Goal: Task Accomplishment & Management: Manage account settings

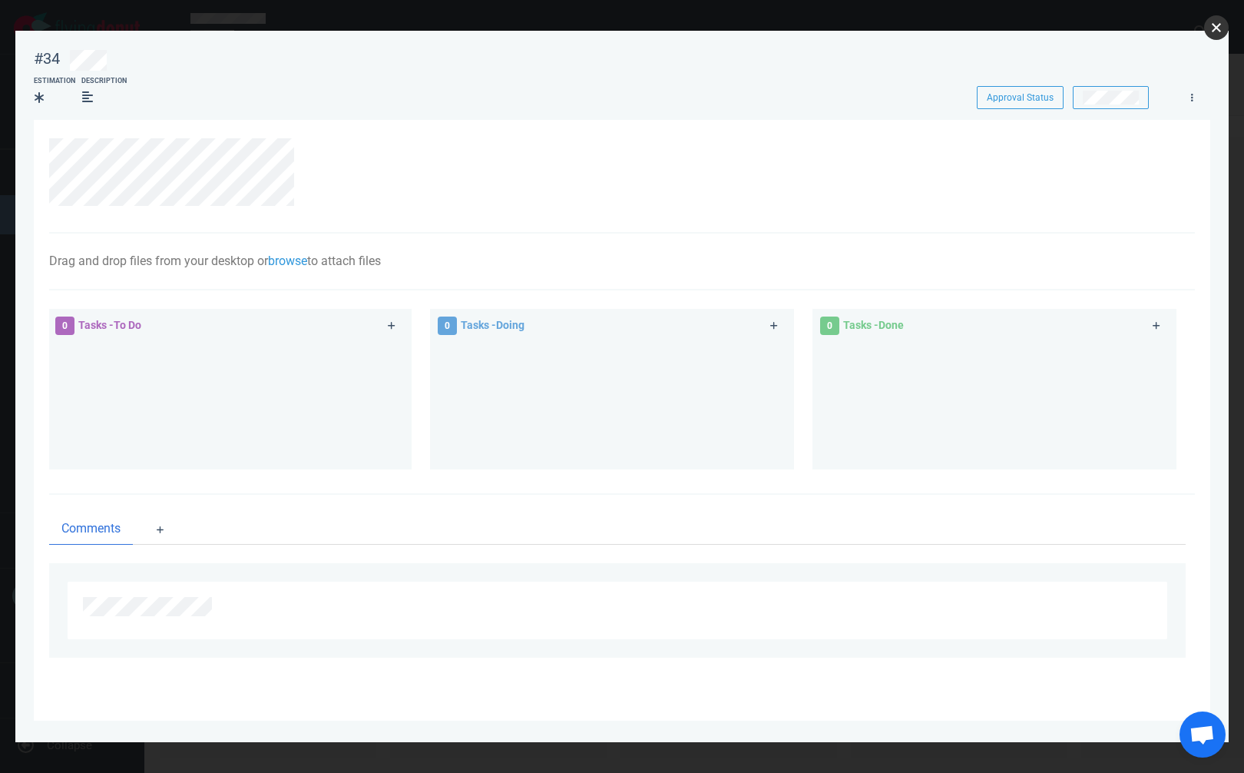
click at [1216, 25] on button "close" at bounding box center [1216, 27] width 25 height 25
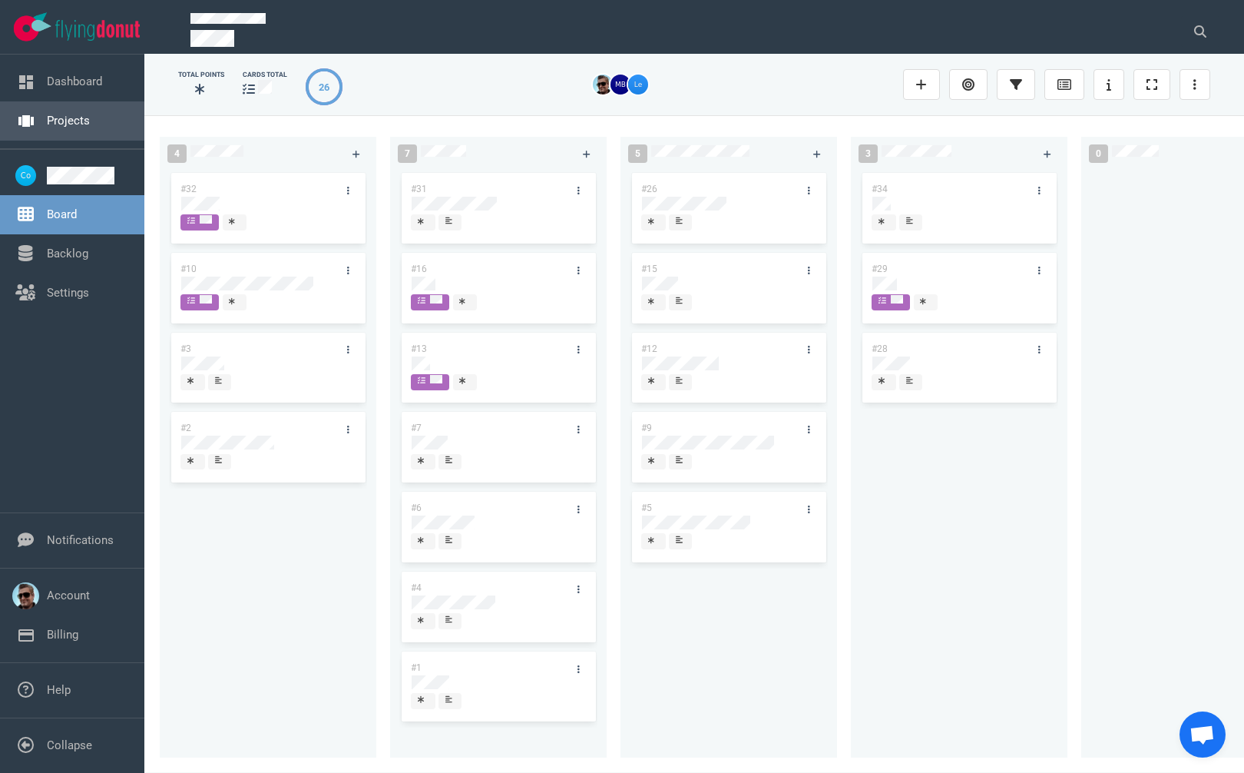
click at [66, 114] on link "Projects" at bounding box center [68, 121] width 43 height 14
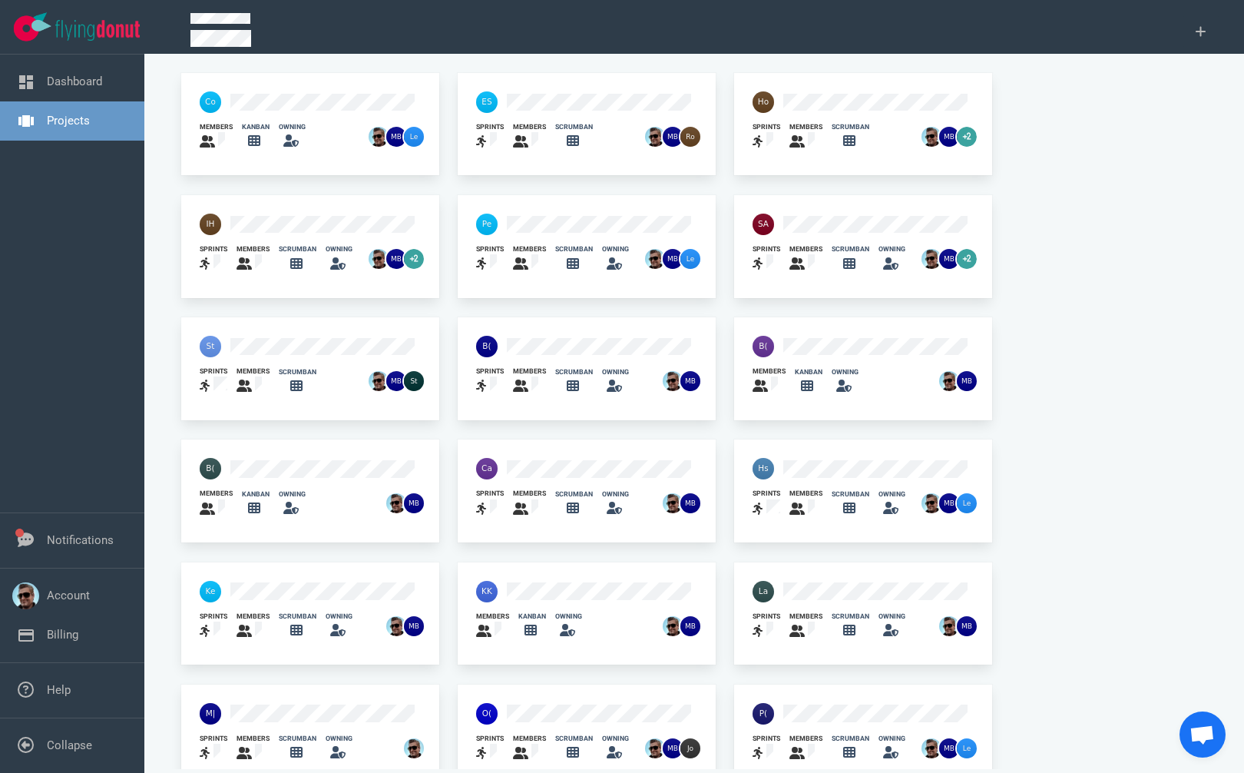
click at [229, 339] on div at bounding box center [210, 346] width 40 height 40
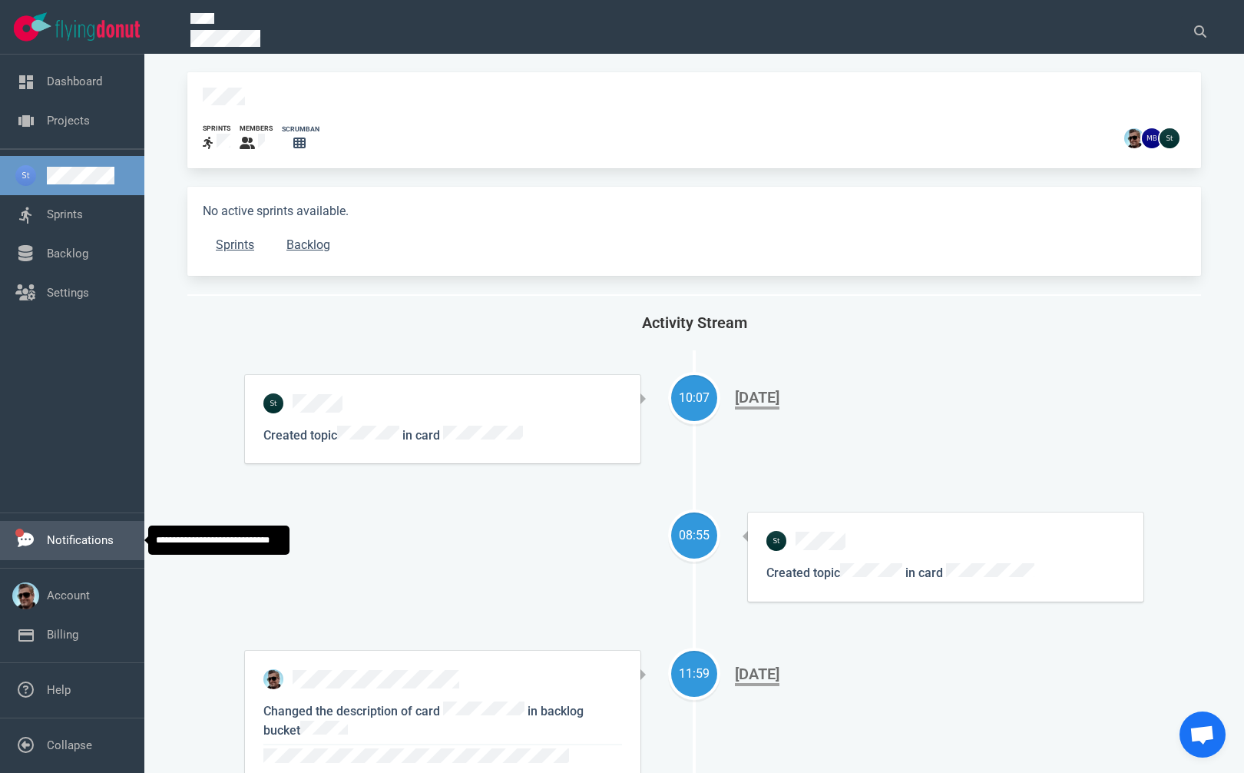
click at [73, 533] on link "Notifications" at bounding box center [80, 540] width 67 height 14
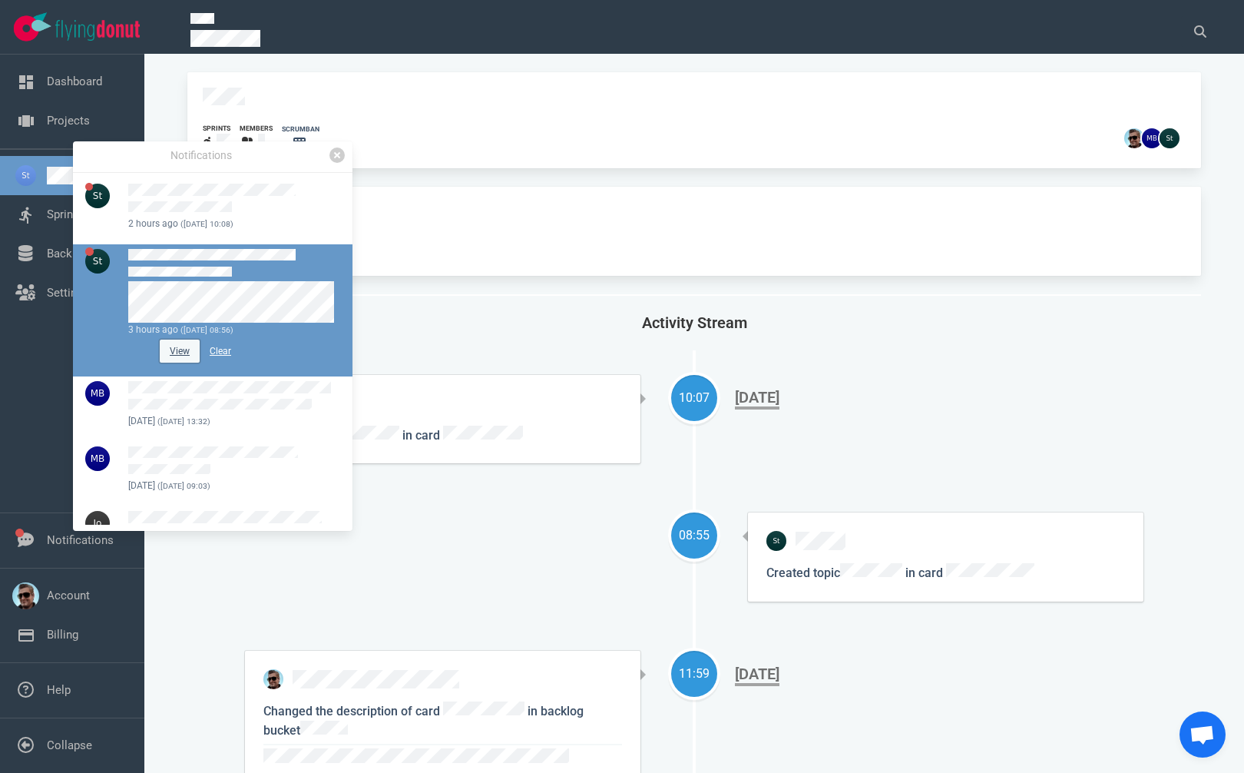
click at [177, 346] on button "View" at bounding box center [180, 350] width 40 height 23
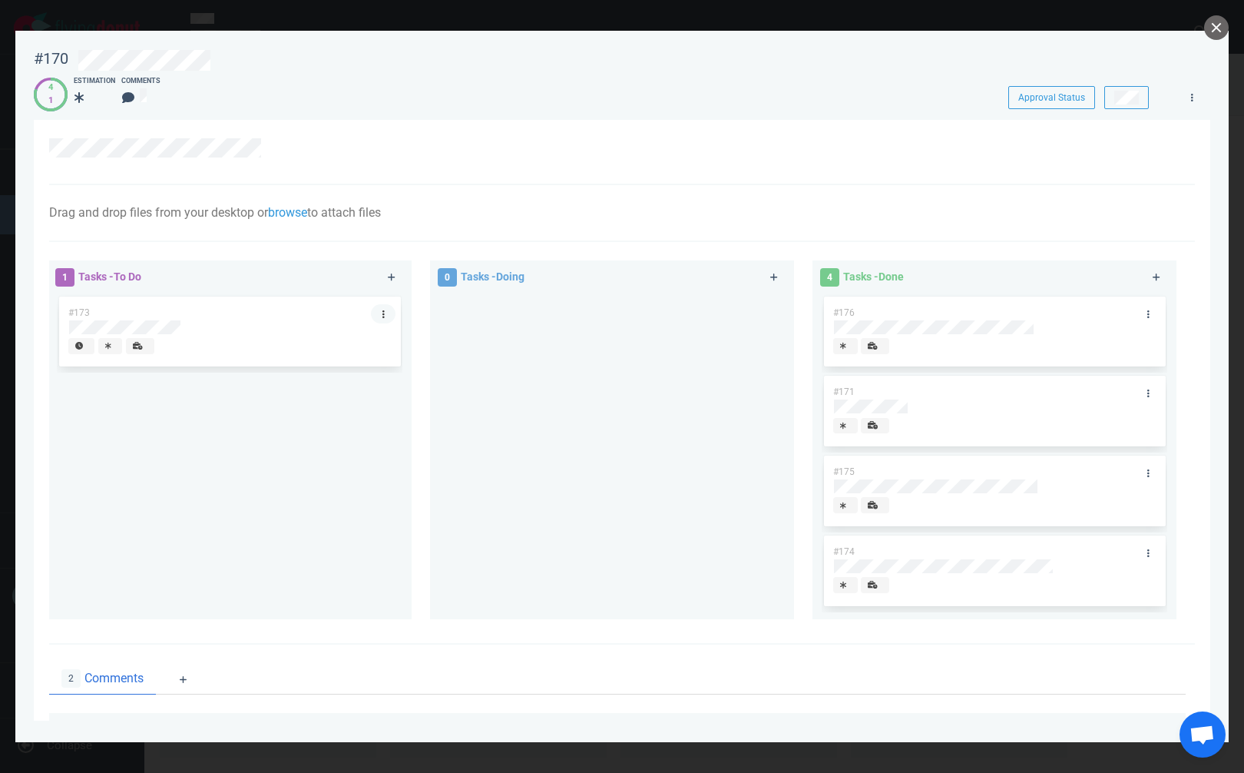
click at [382, 314] on icon at bounding box center [383, 314] width 2 height 8
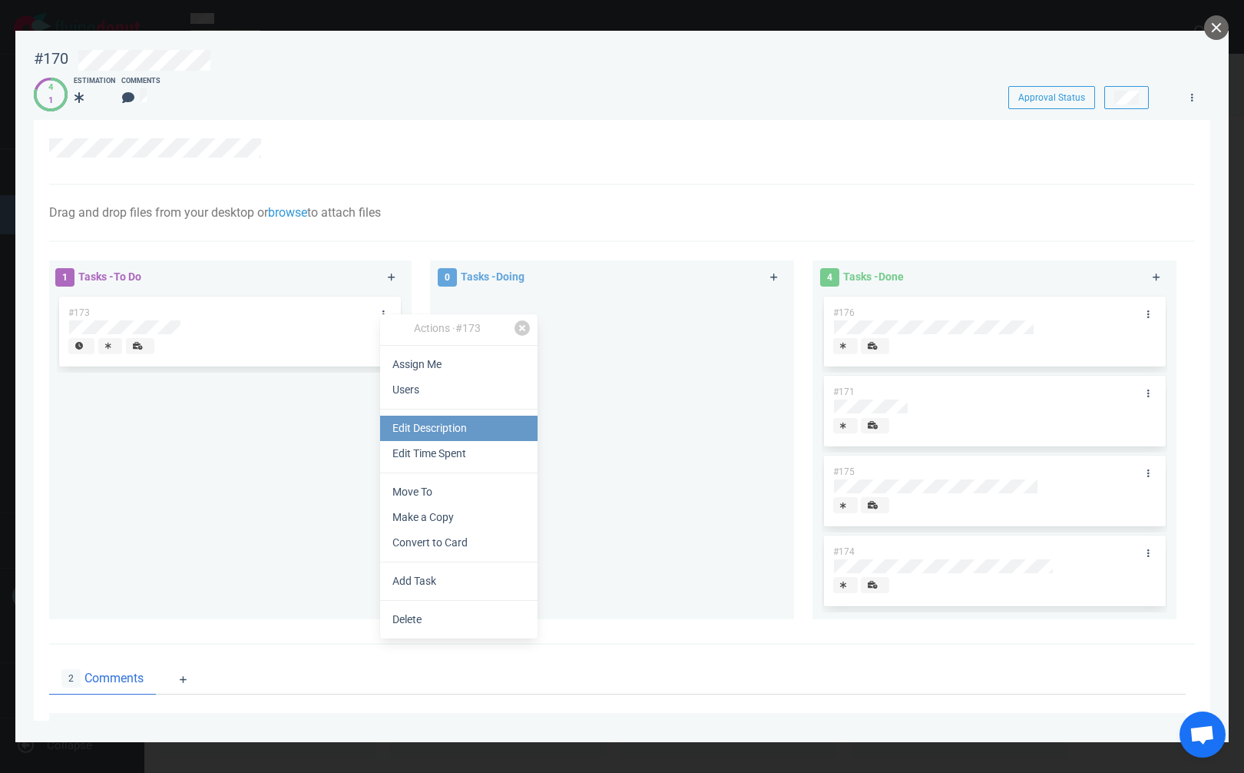
click at [431, 419] on link "Edit Description" at bounding box center [458, 427] width 157 height 25
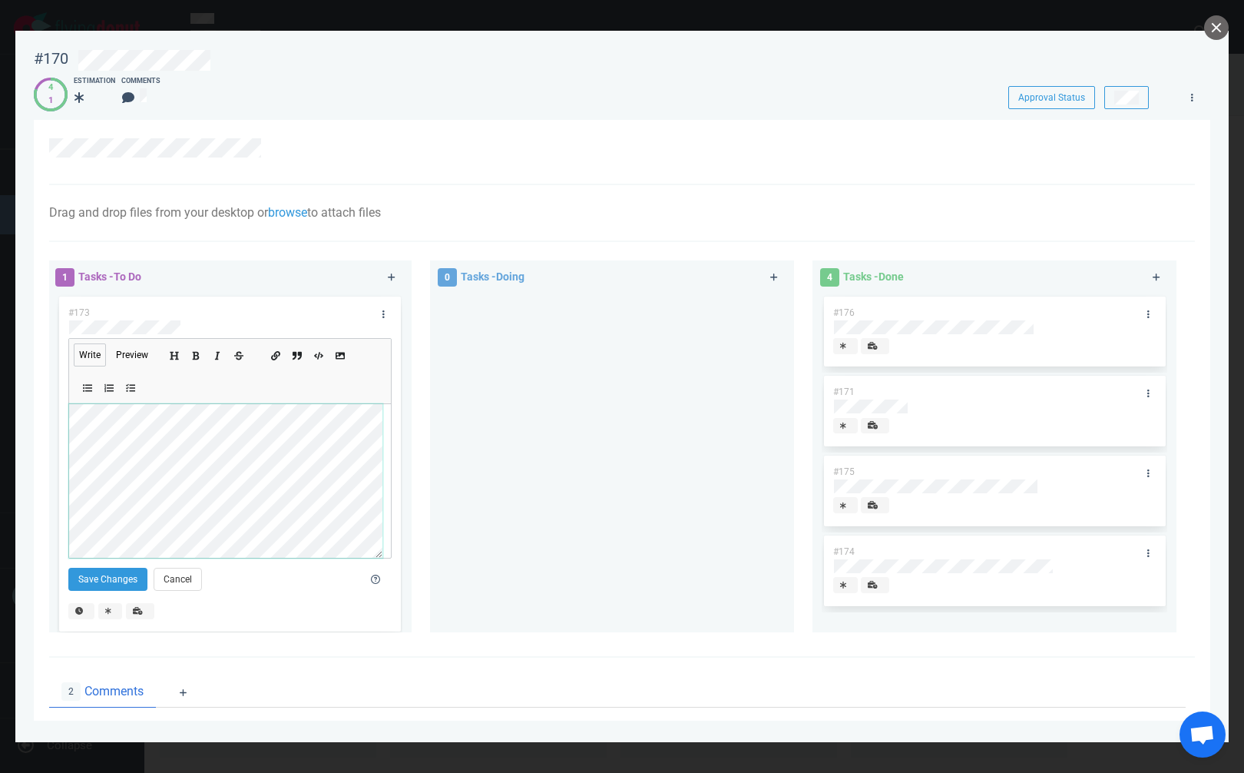
scroll to position [207, 0]
click at [218, 354] on icon "Add italic text" at bounding box center [217, 356] width 9 height 9
click at [86, 577] on button "Save Changes" at bounding box center [107, 578] width 79 height 23
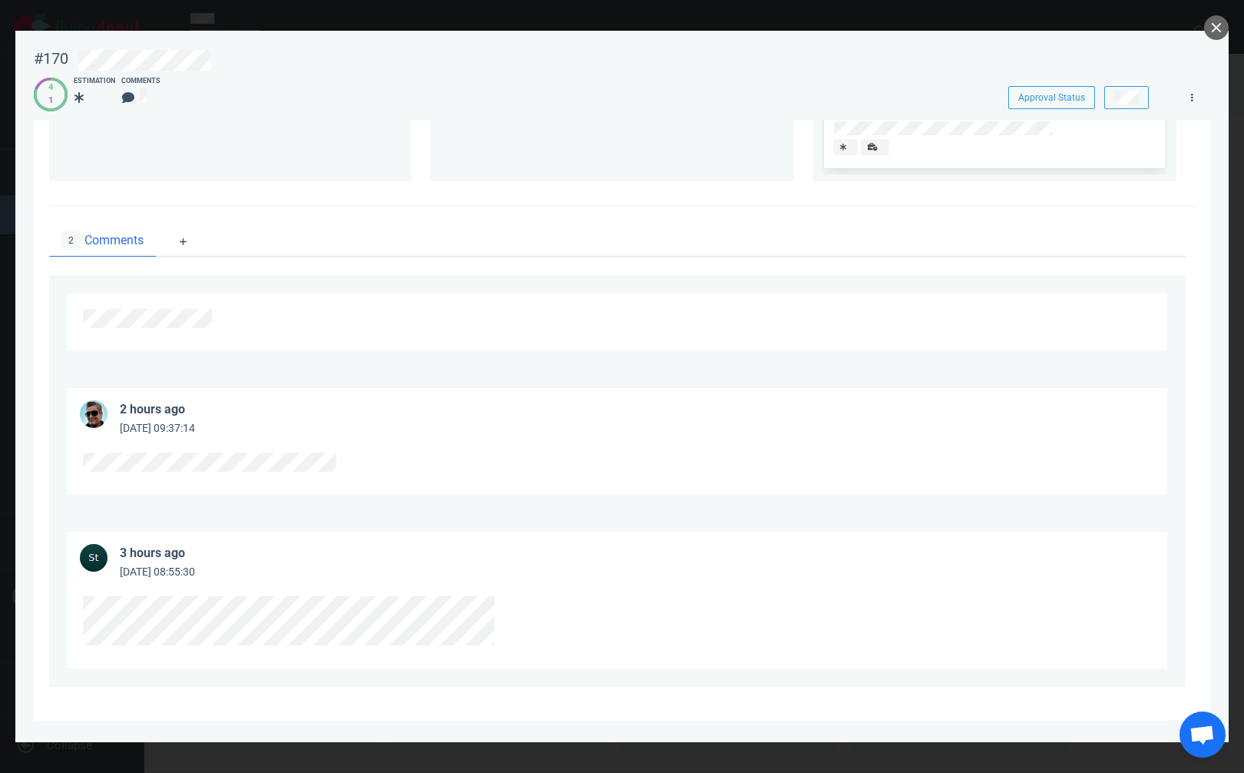
scroll to position [441, 0]
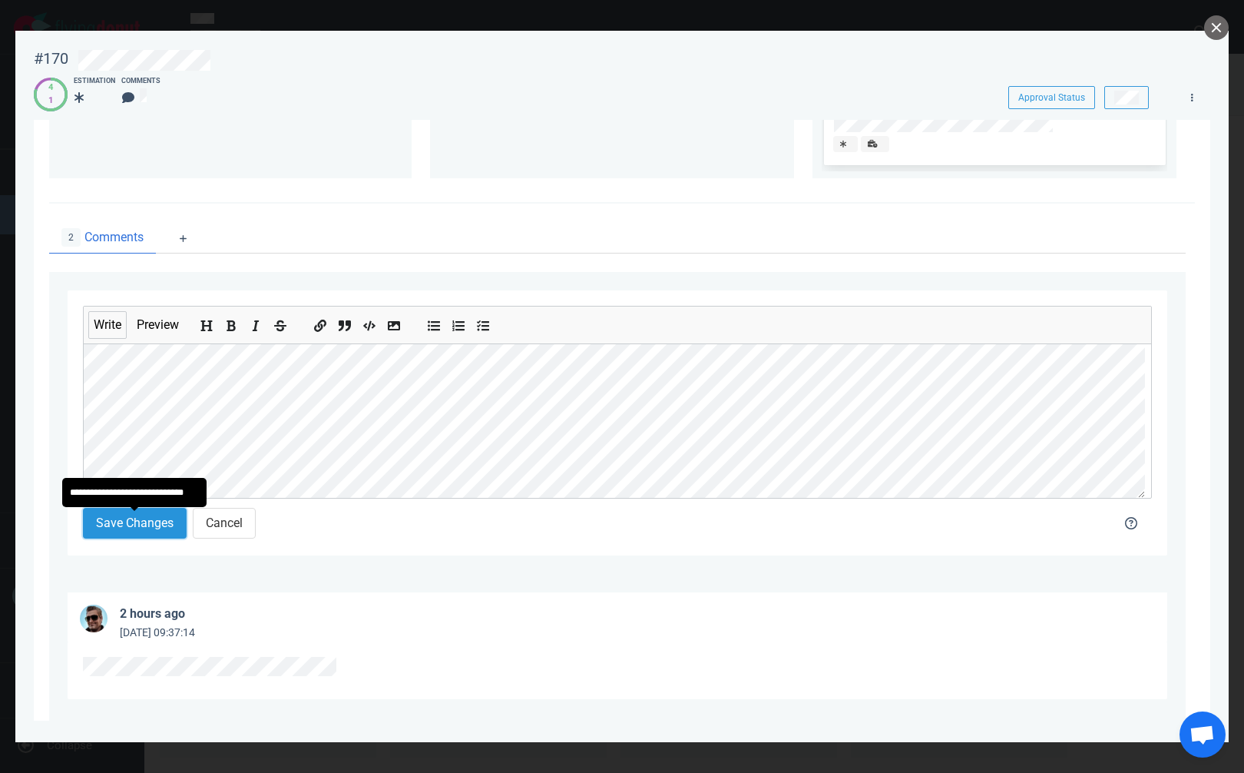
click at [147, 524] on button "Save Changes" at bounding box center [135, 523] width 104 height 31
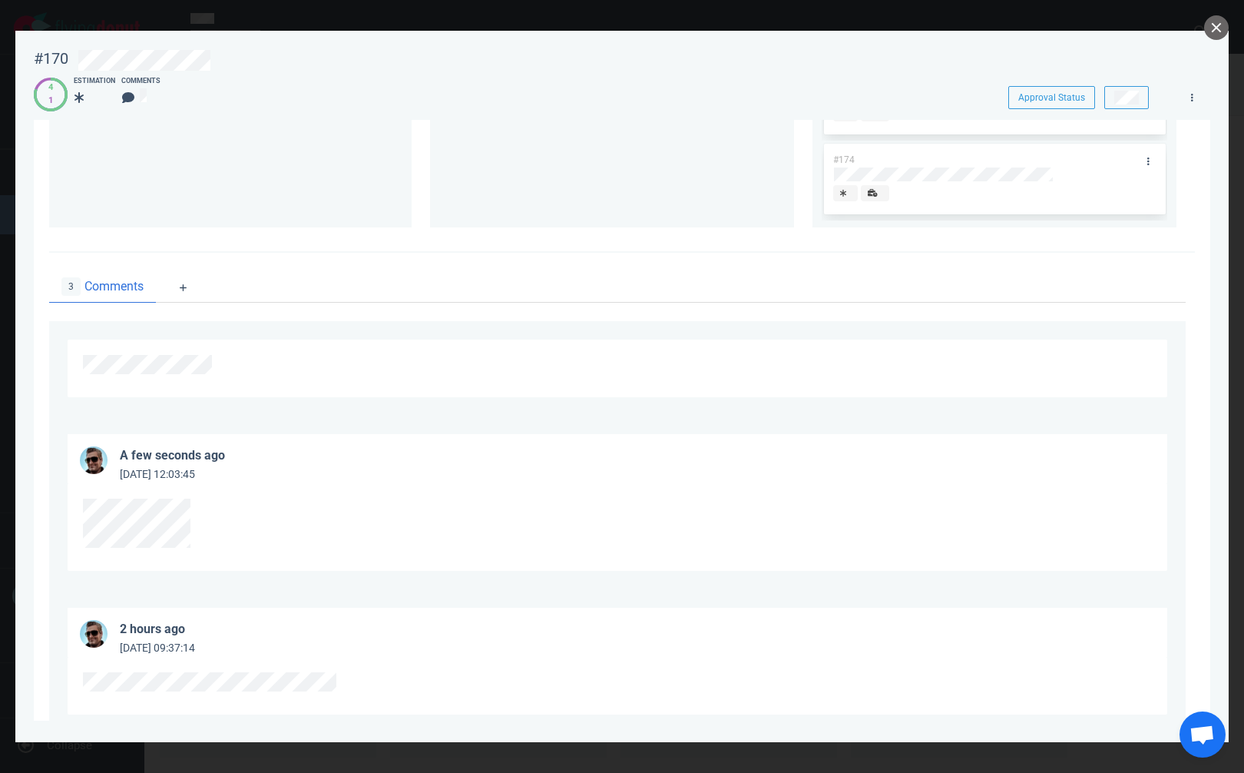
scroll to position [404, 0]
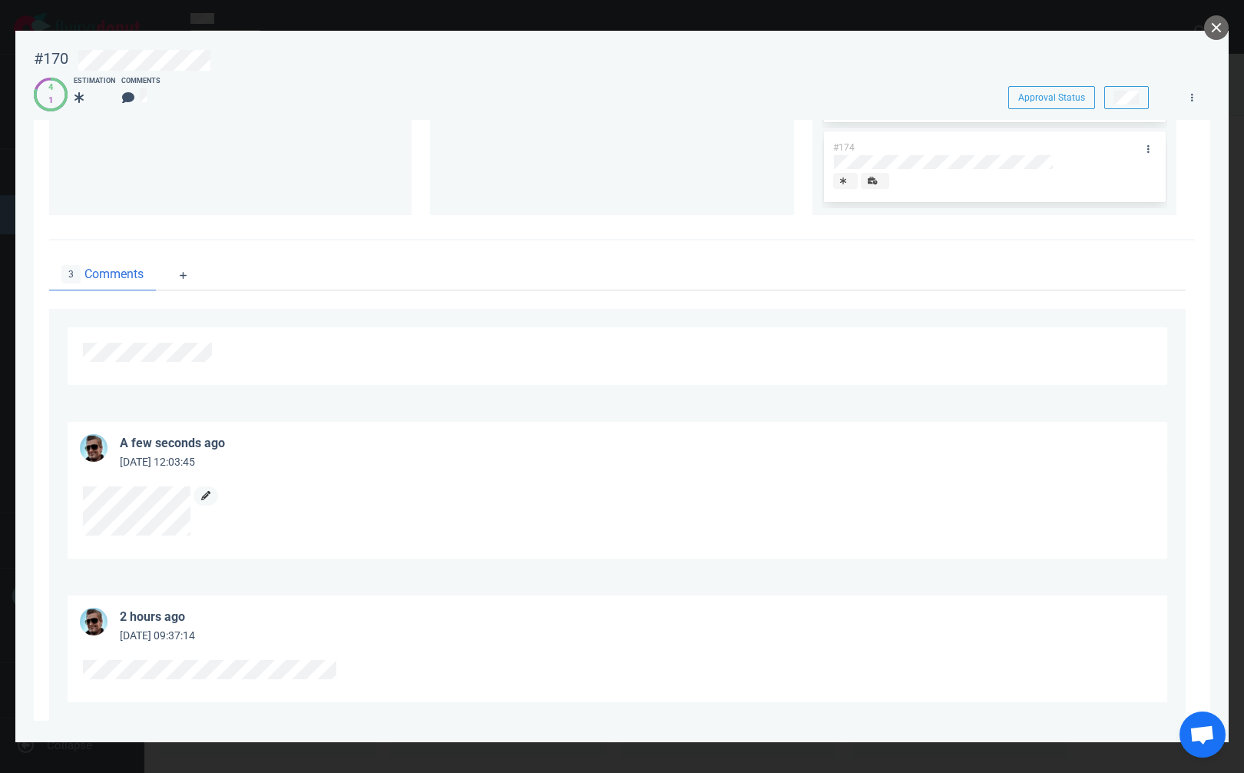
click at [203, 498] on icon at bounding box center [205, 495] width 9 height 9
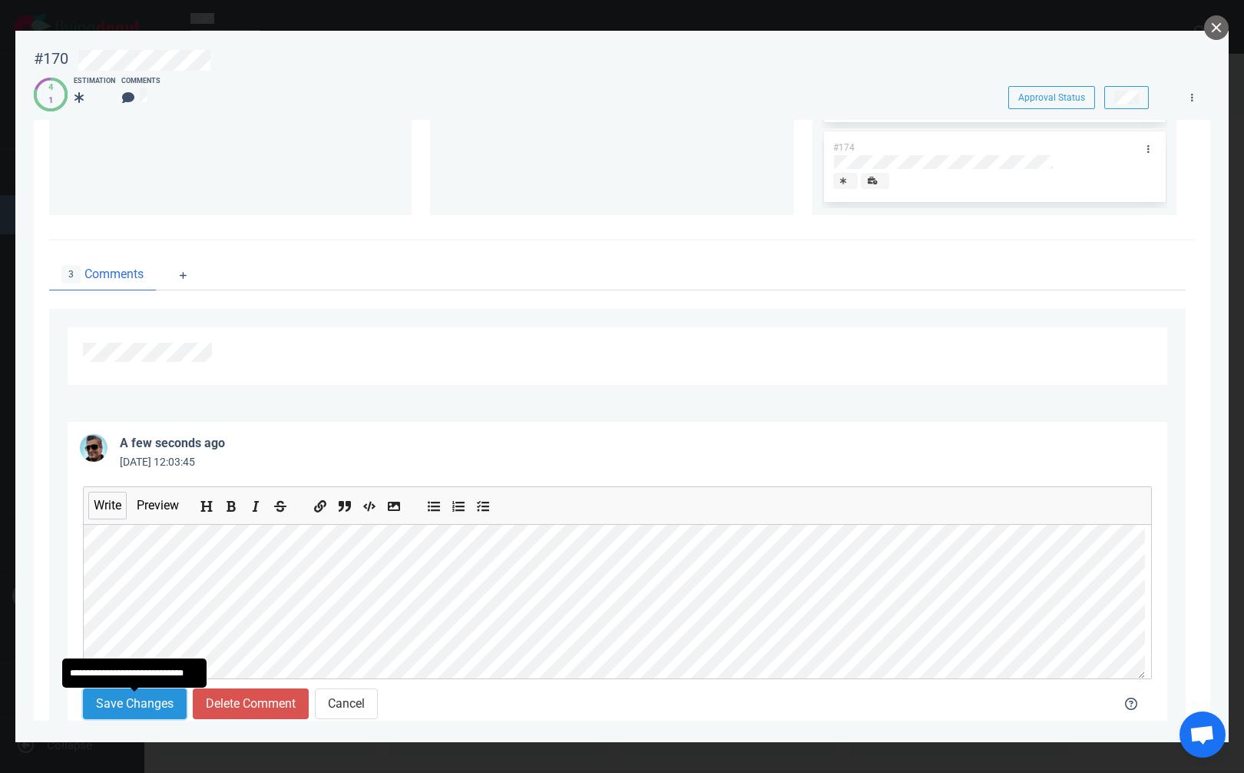
click at [134, 705] on button "Save Changes" at bounding box center [135, 703] width 104 height 31
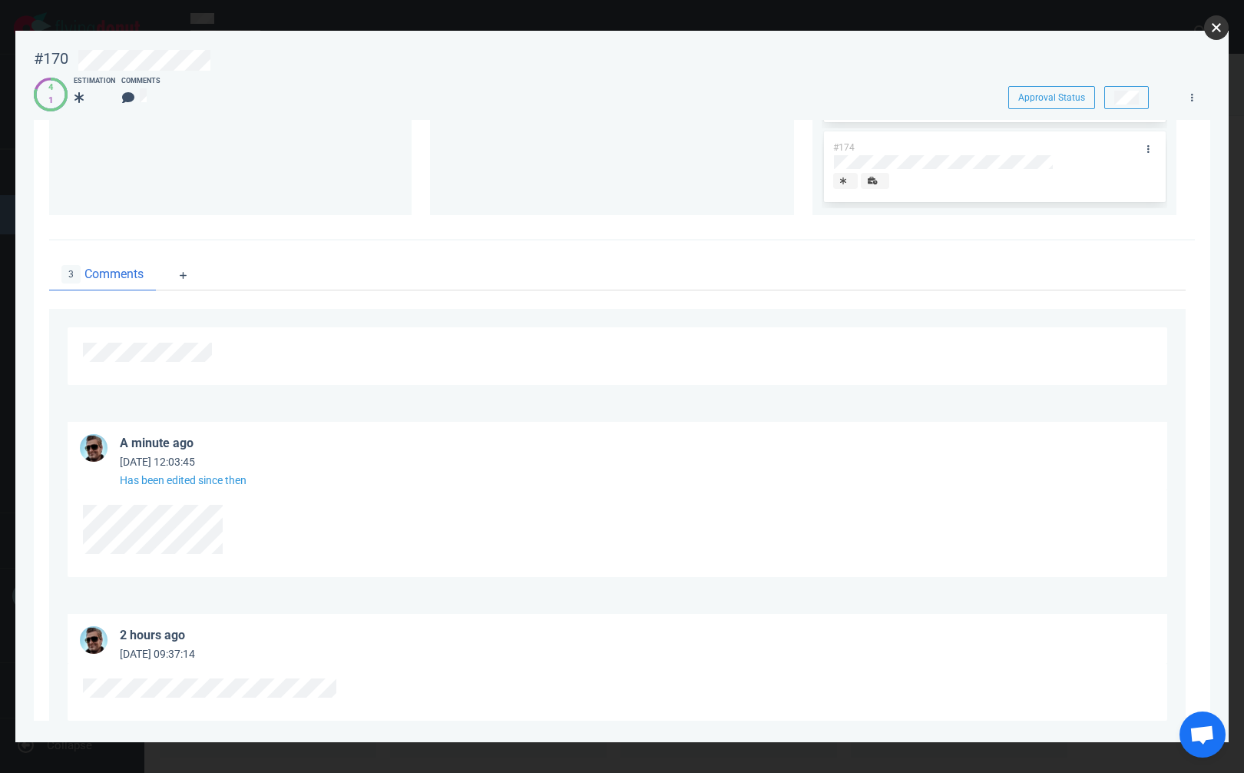
click at [1215, 24] on button "close" at bounding box center [1216, 27] width 25 height 25
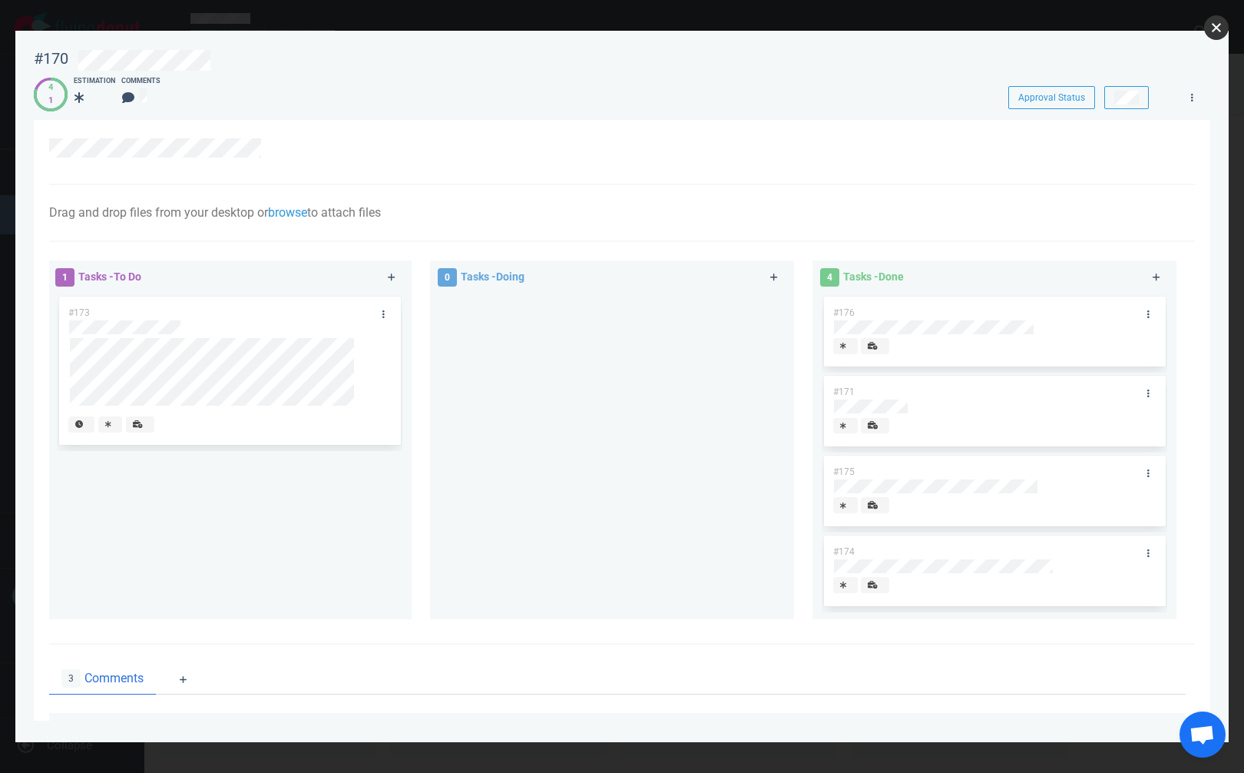
click at [1215, 20] on button "close" at bounding box center [1216, 27] width 25 height 25
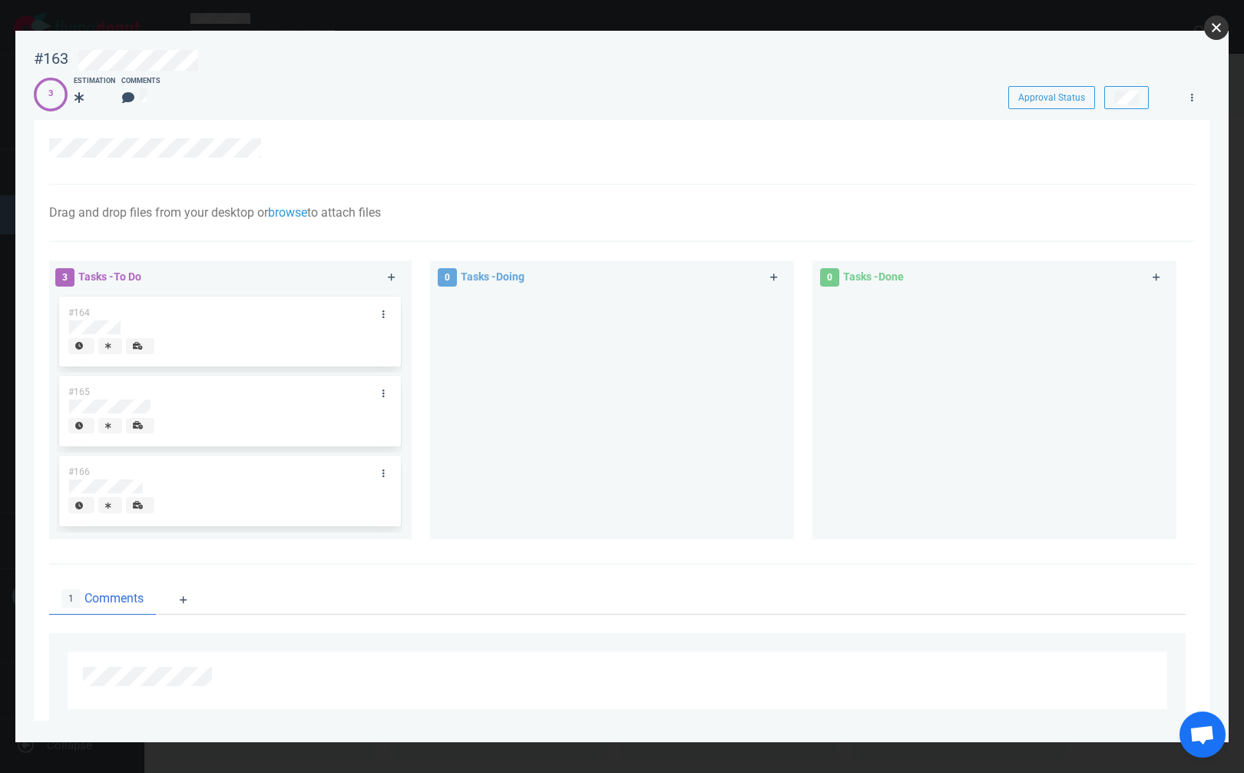
click at [1217, 25] on button "close" at bounding box center [1216, 27] width 25 height 25
click at [378, 395] on link at bounding box center [383, 393] width 25 height 19
click at [277, 614] on ul "1 Comments" at bounding box center [617, 598] width 1137 height 31
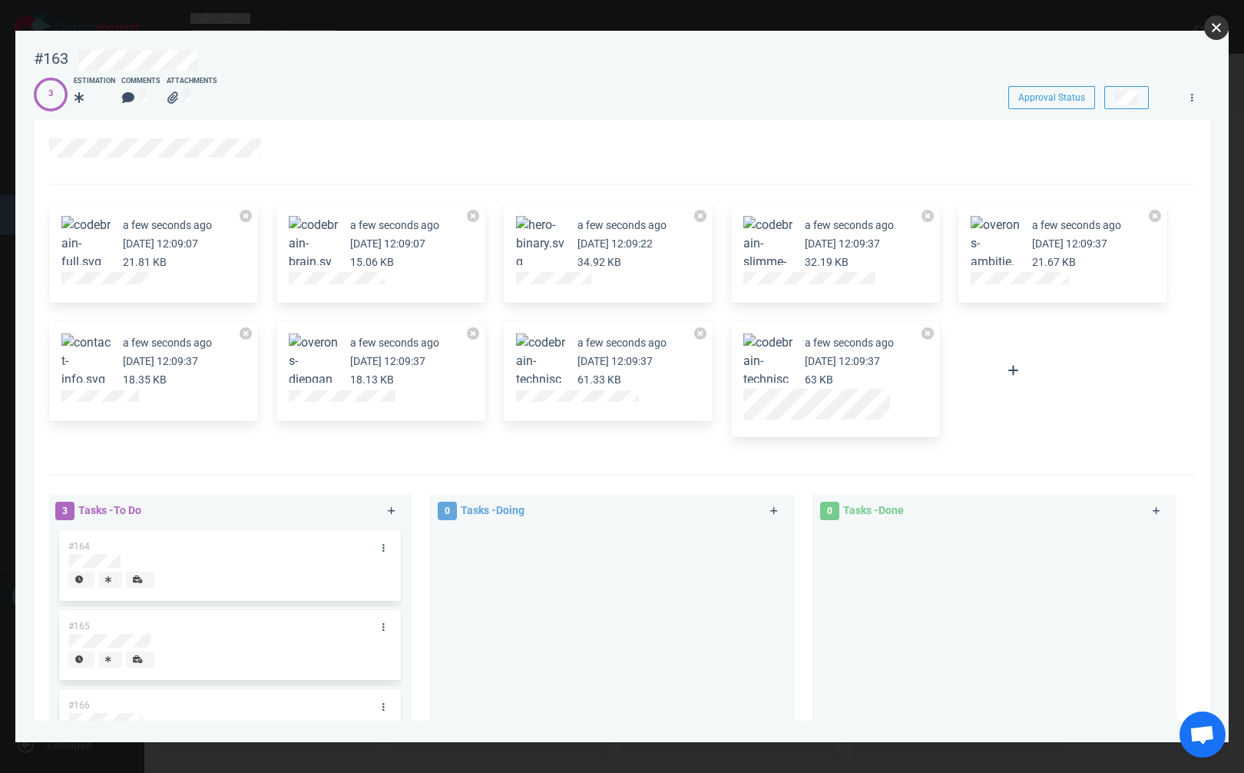
click at [1216, 27] on button "close" at bounding box center [1216, 27] width 25 height 25
click at [250, 330] on button at bounding box center [246, 333] width 12 height 12
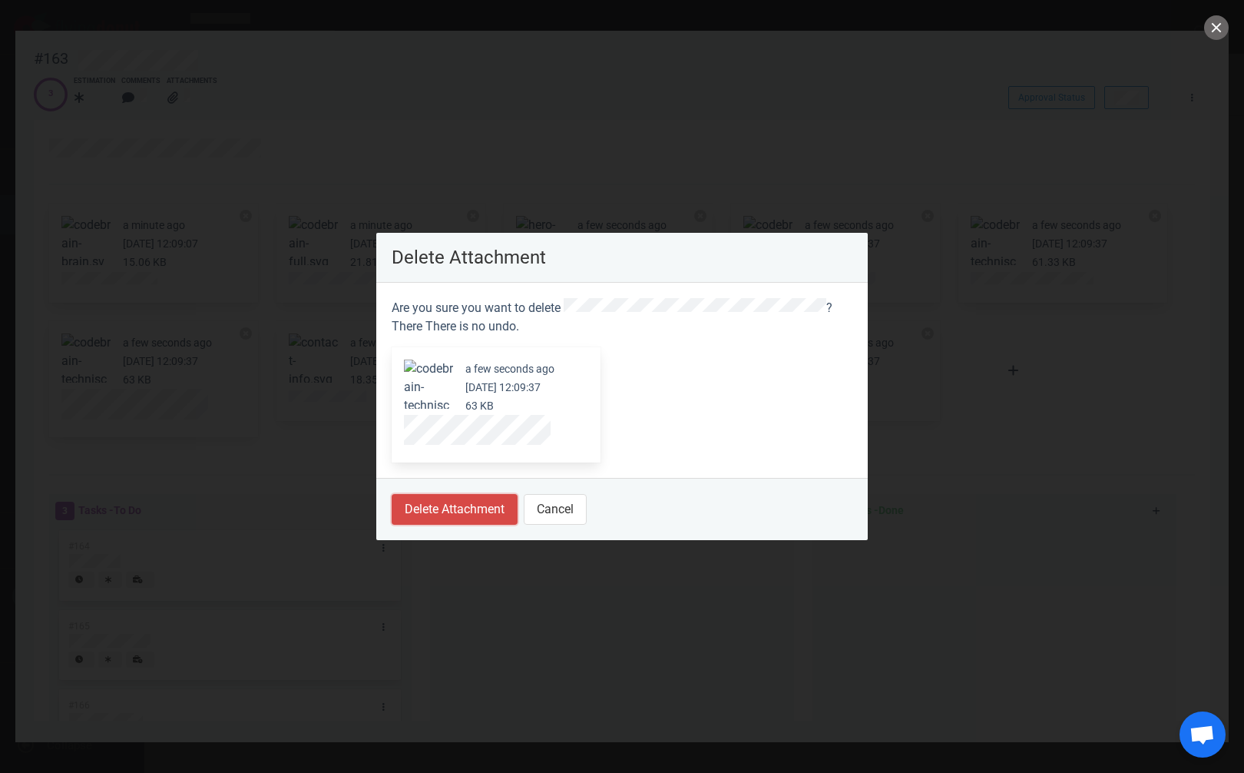
click at [452, 503] on button "Delete Attachment" at bounding box center [455, 509] width 126 height 31
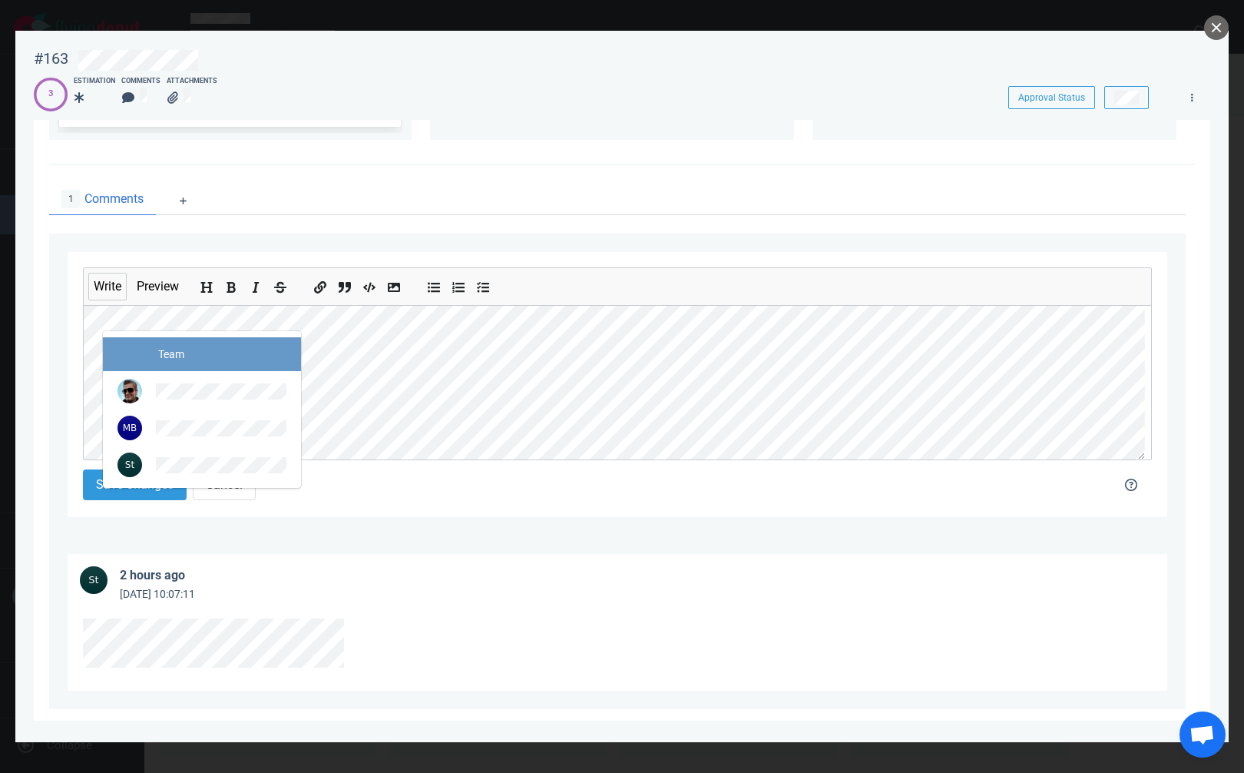
scroll to position [641, 0]
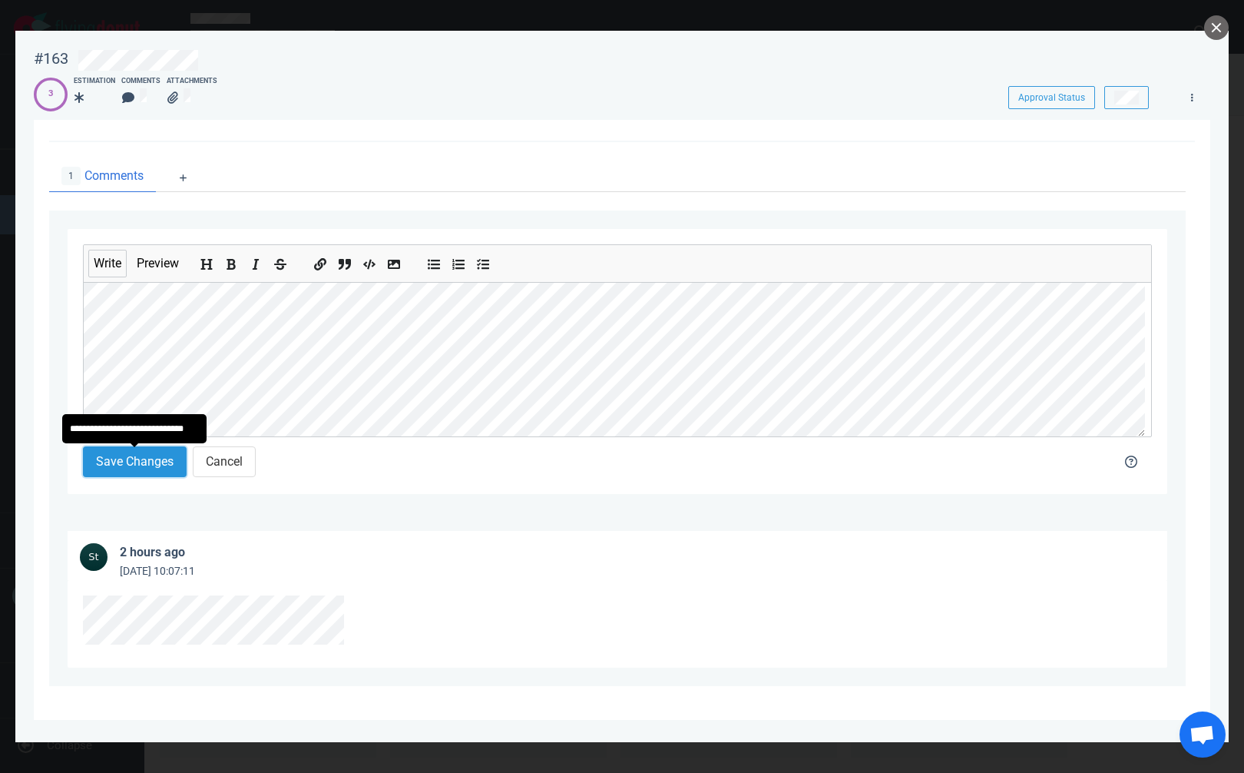
click at [151, 469] on button "Save Changes" at bounding box center [135, 461] width 104 height 31
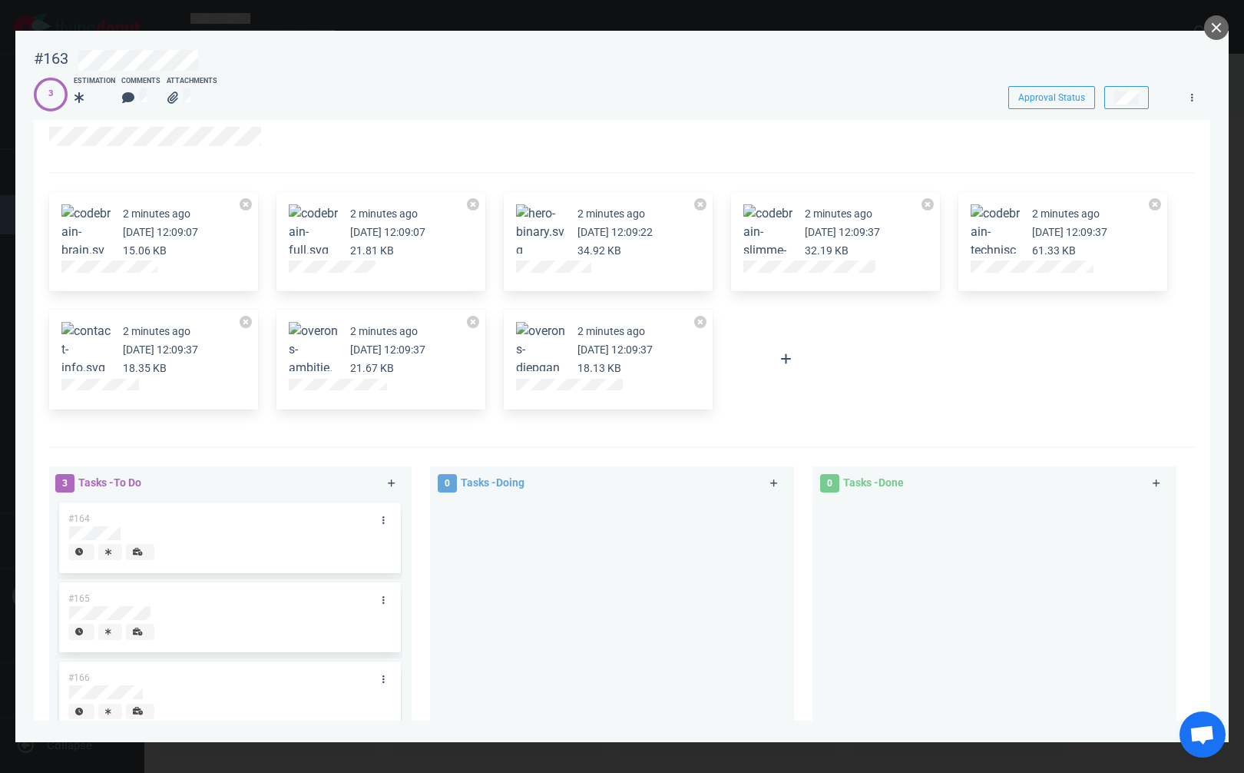
scroll to position [0, 0]
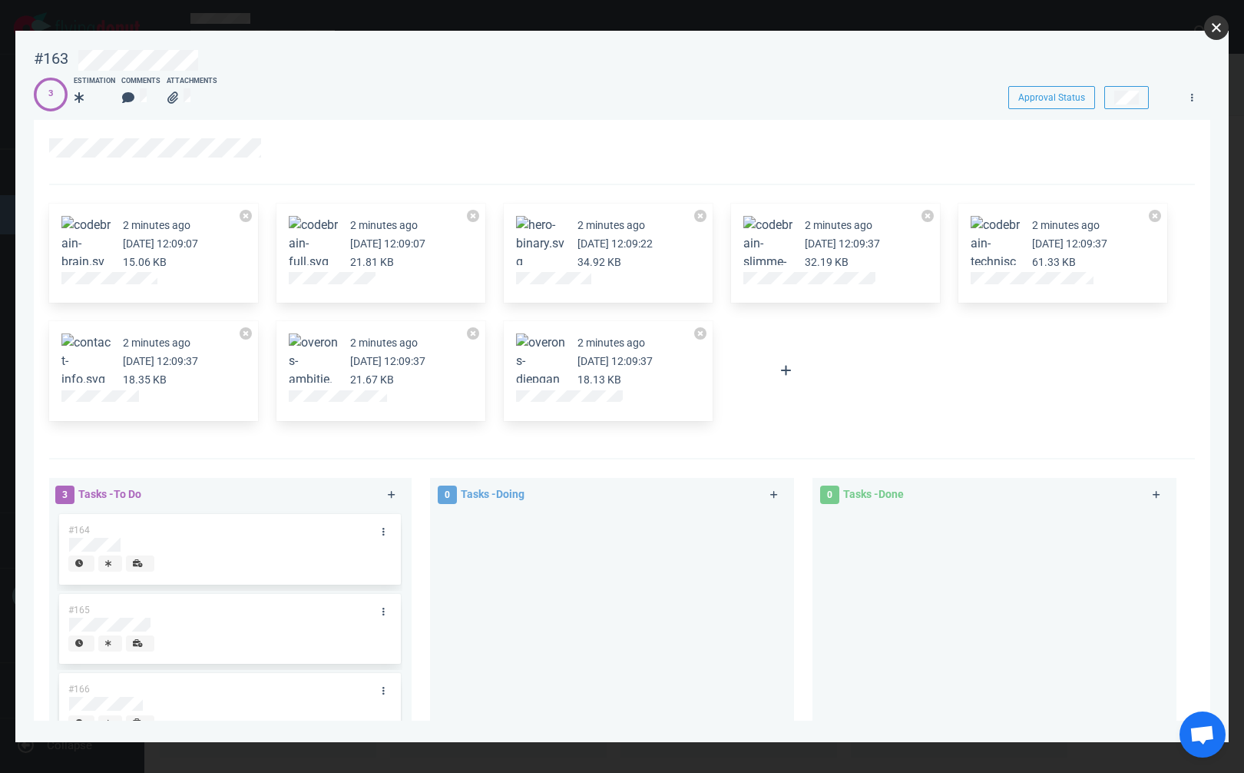
click at [1219, 28] on button "close" at bounding box center [1216, 27] width 25 height 25
